Goal: Contribute content: Add original content to the website for others to see

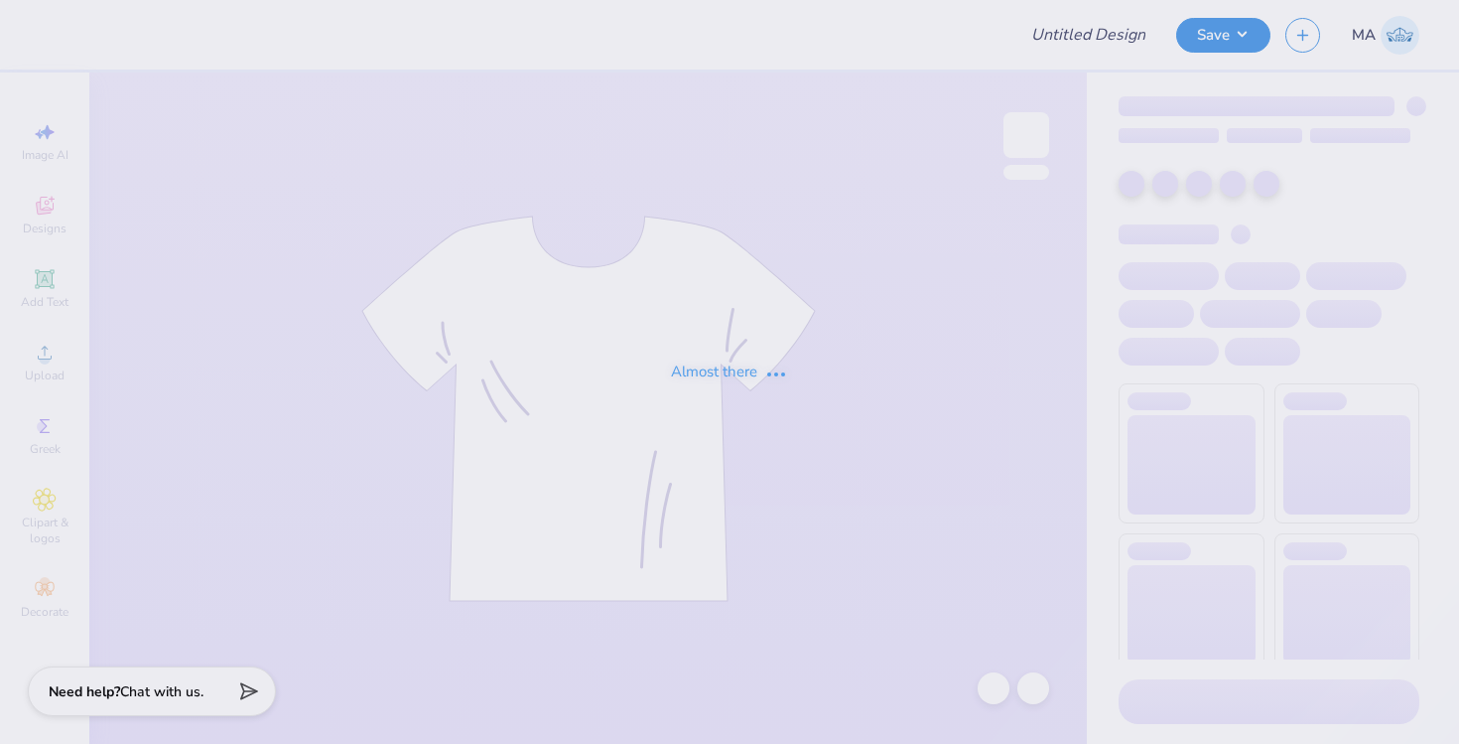
type input "Baseball CC Merch"
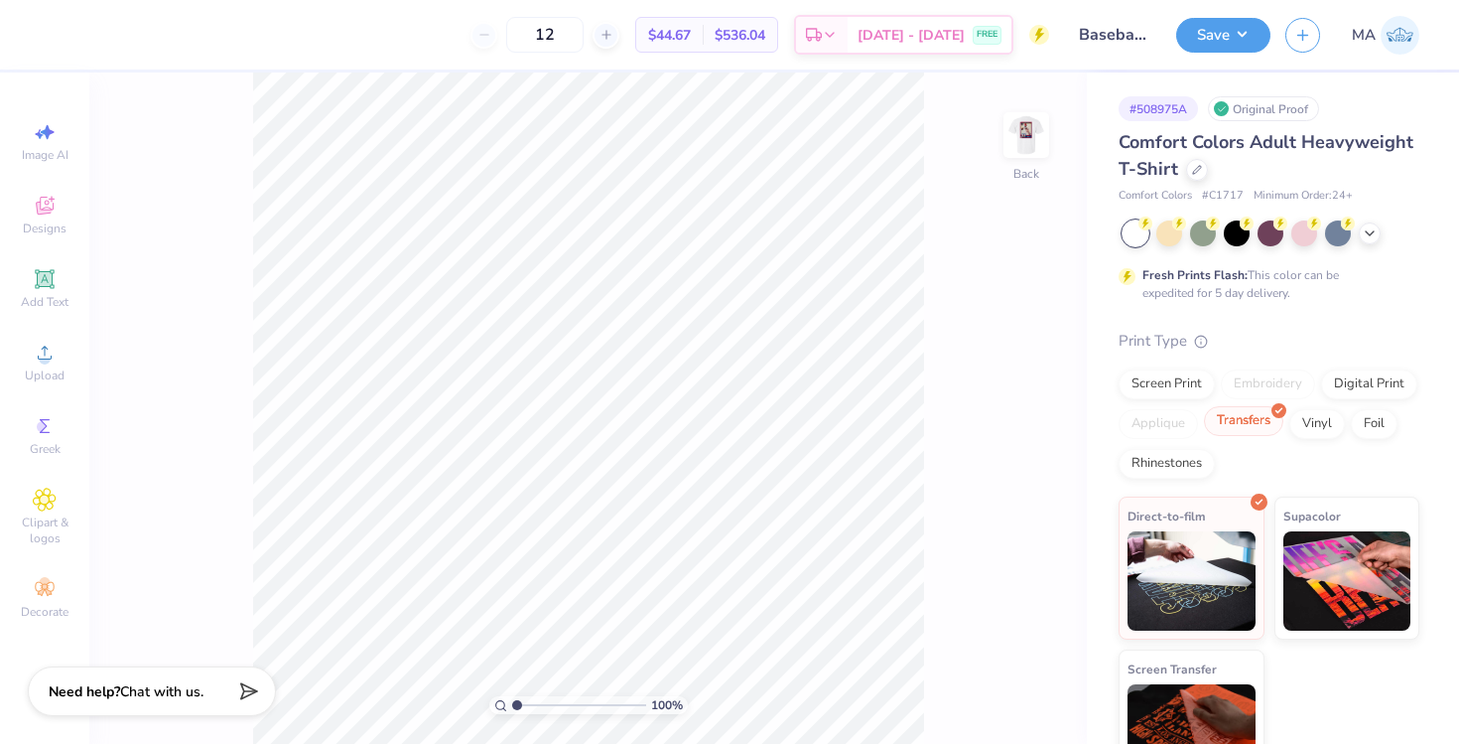
click at [1264, 420] on div "Transfers" at bounding box center [1243, 421] width 79 height 30
click at [1306, 545] on img at bounding box center [1348, 577] width 128 height 99
click at [1220, 28] on button "Save" at bounding box center [1223, 32] width 94 height 35
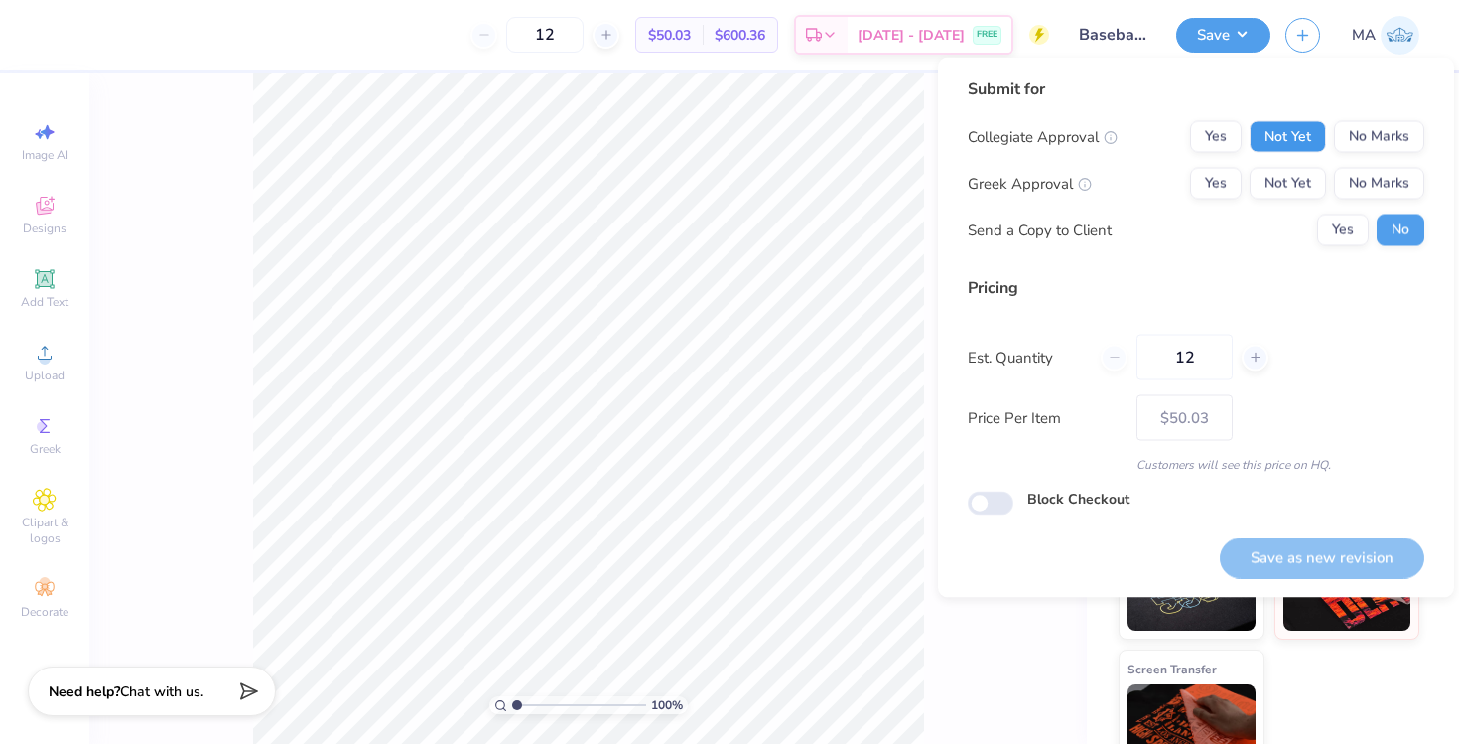
click at [1314, 129] on button "Not Yet" at bounding box center [1288, 137] width 76 height 32
click at [1299, 170] on button "Not Yet" at bounding box center [1288, 184] width 76 height 32
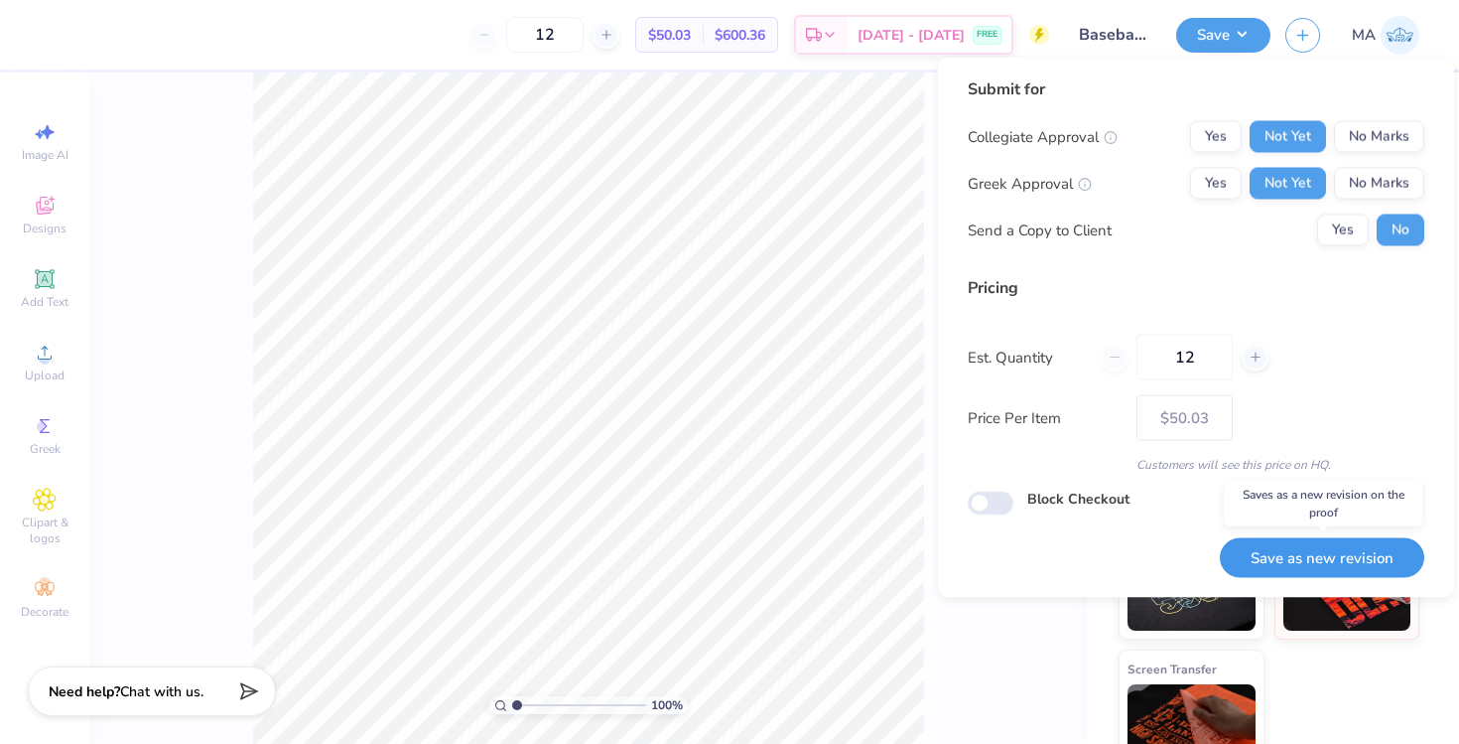
click at [1298, 559] on button "Save as new revision" at bounding box center [1322, 557] width 205 height 41
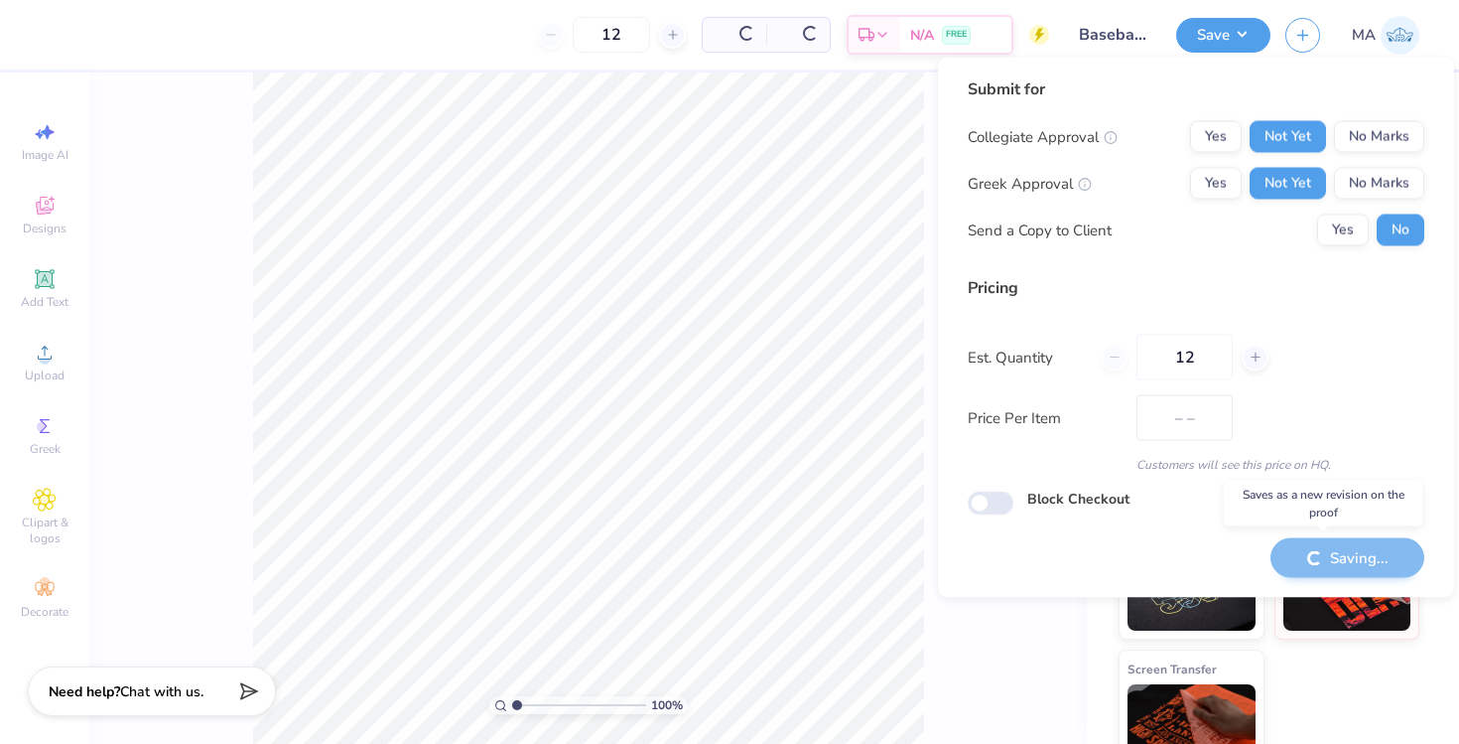
type input "$50.03"
